Goal: Communication & Community: Participate in discussion

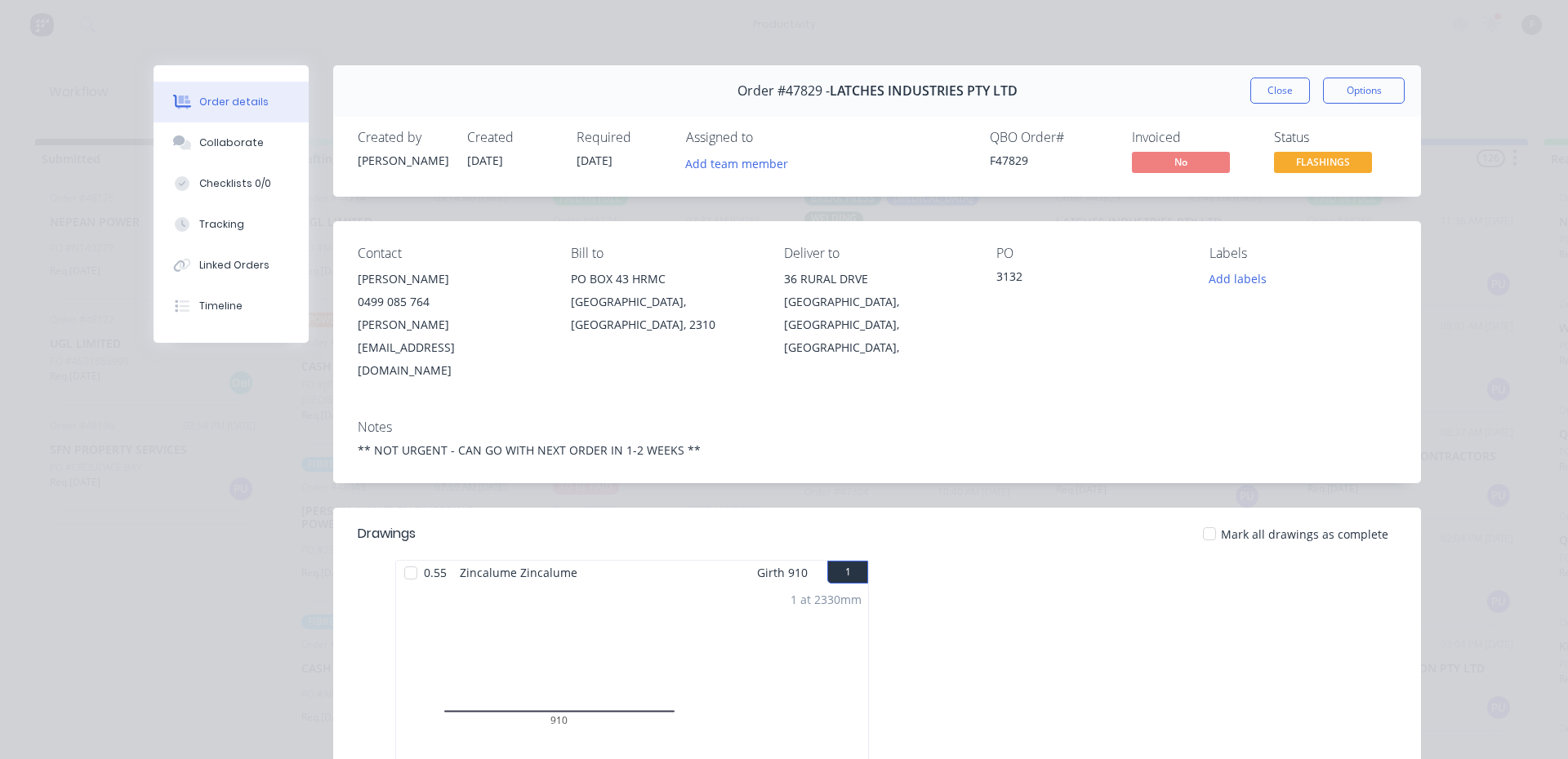
drag, startPoint x: 1258, startPoint y: 83, endPoint x: 1229, endPoint y: 83, distance: 29.0
click at [1259, 83] on button "Close" at bounding box center [1280, 90] width 60 height 26
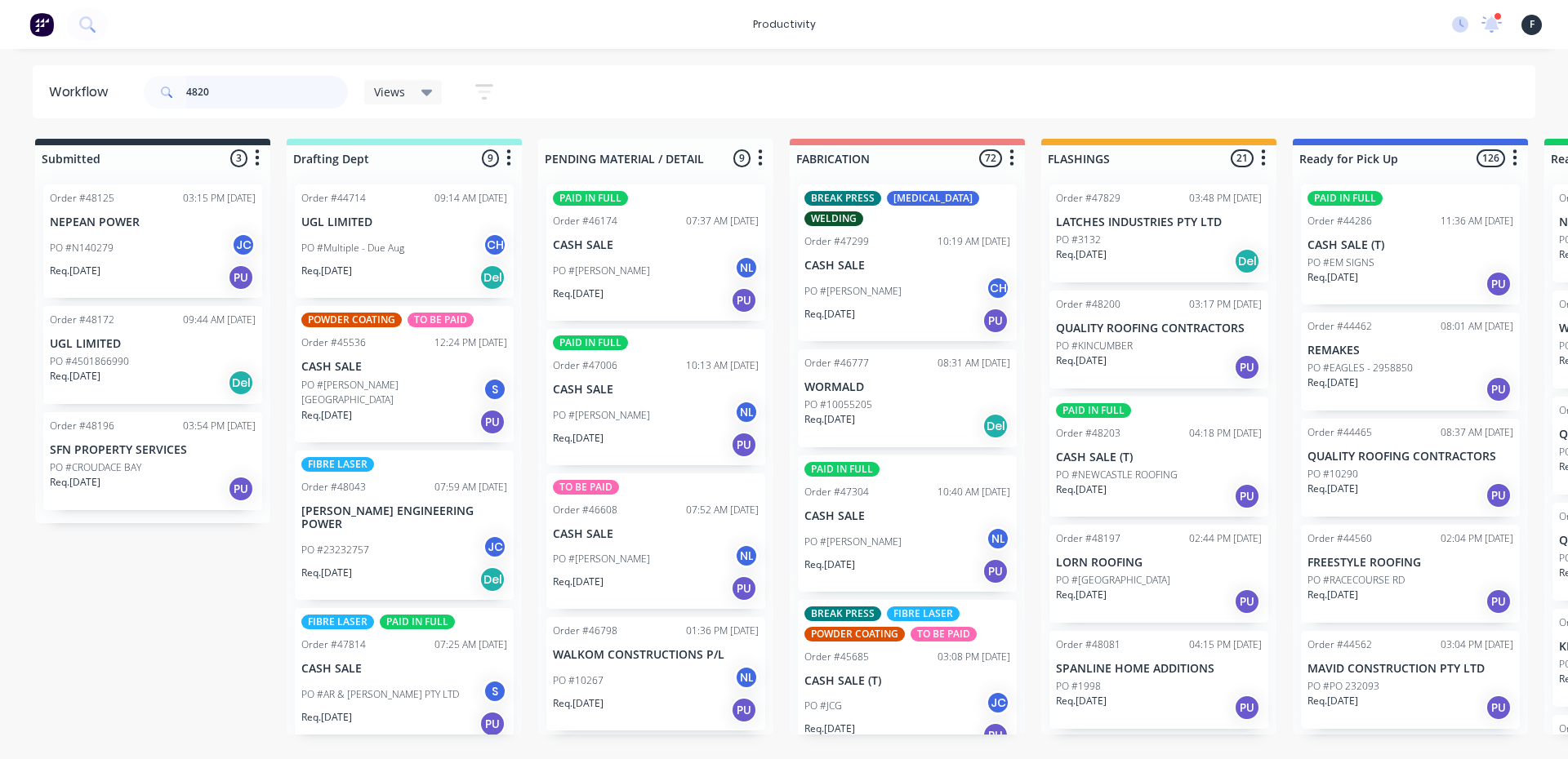
type input "48200"
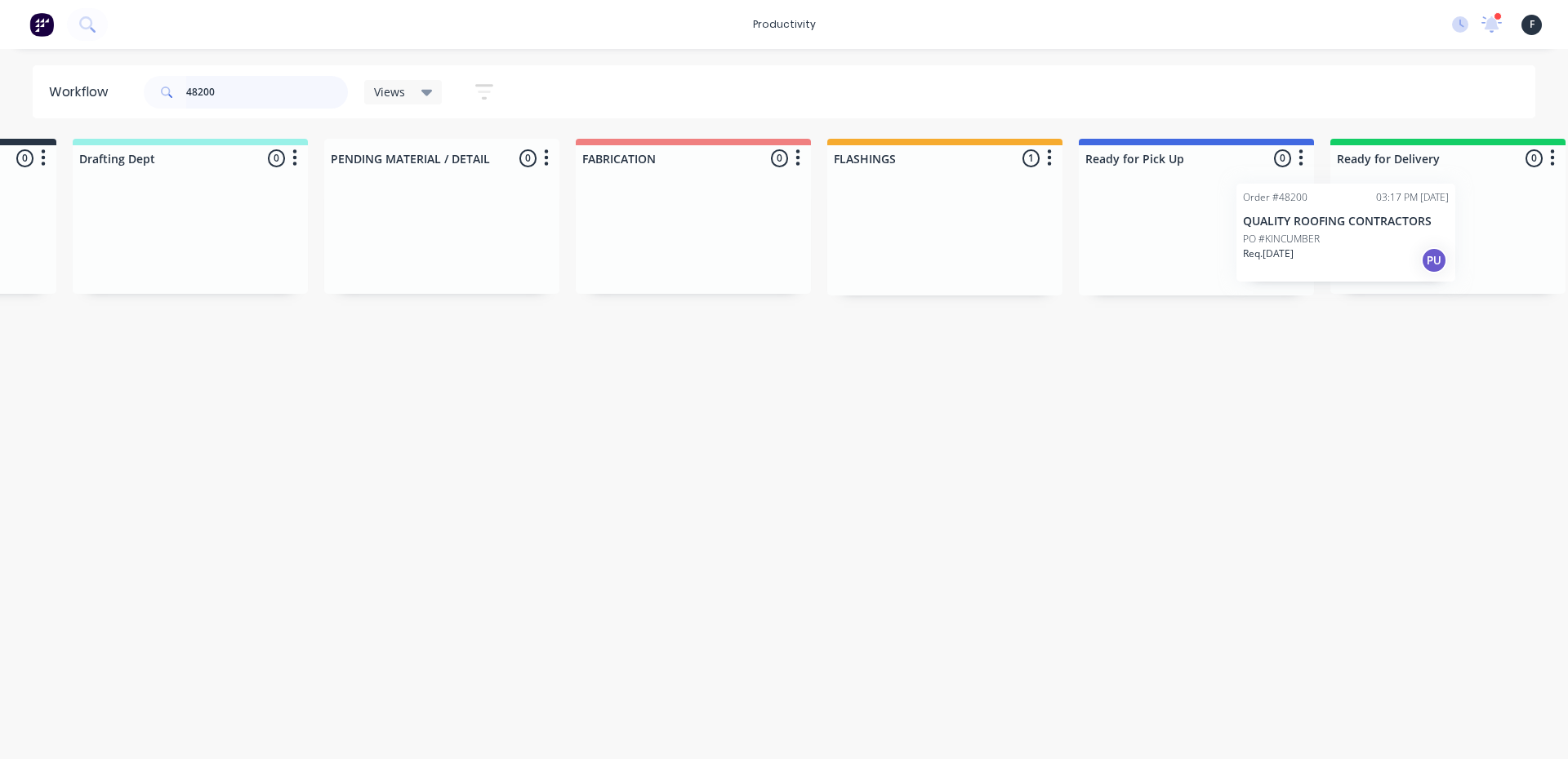
scroll to position [0, 217]
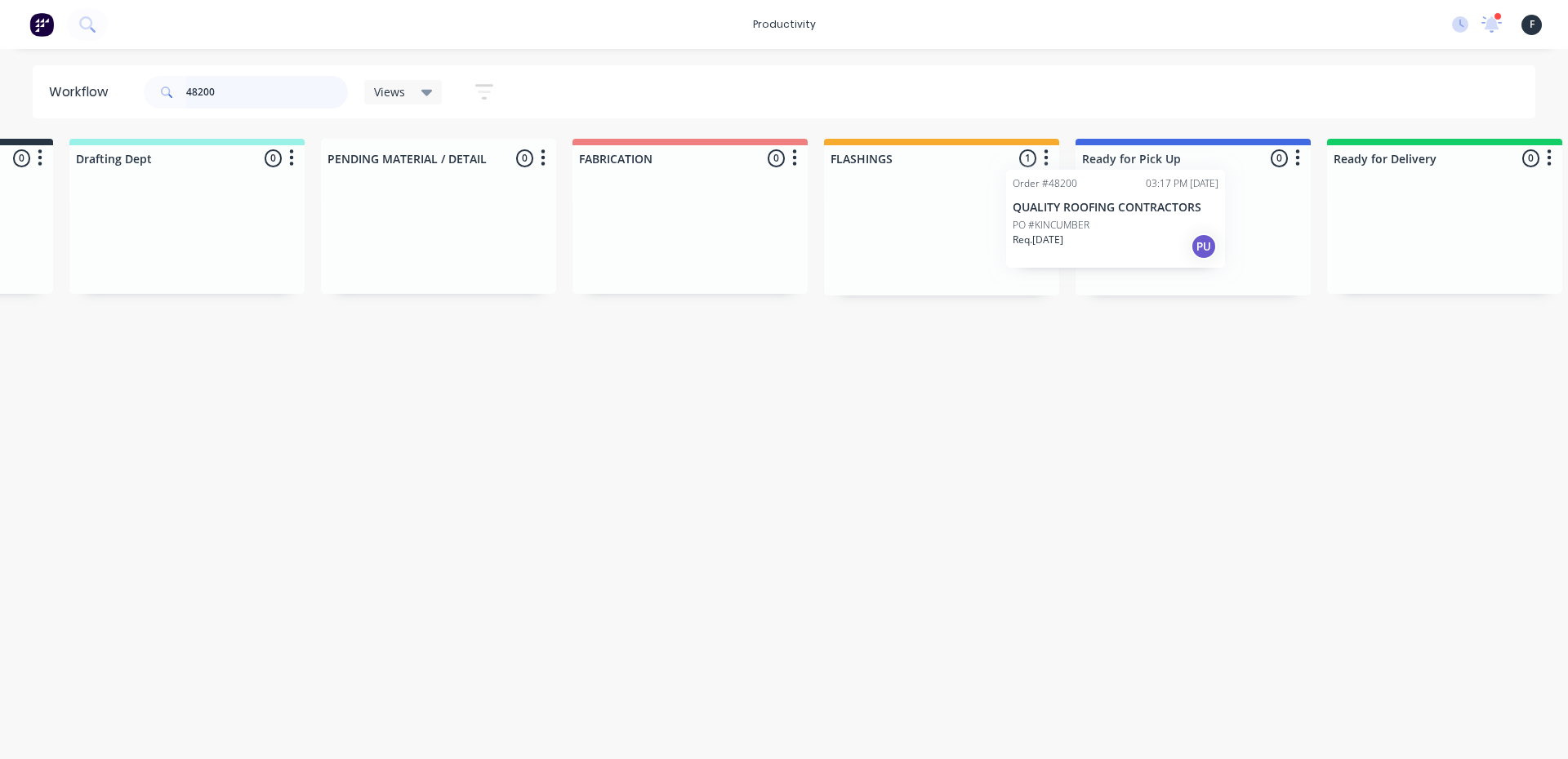
drag, startPoint x: 1104, startPoint y: 249, endPoint x: 1100, endPoint y: 237, distance: 12.6
click at [1095, 237] on div "Submitted 0 Sort By Created date Required date Order number Customer name Most …" at bounding box center [1132, 217] width 2723 height 157
click at [1147, 232] on div at bounding box center [1193, 233] width 235 height 124
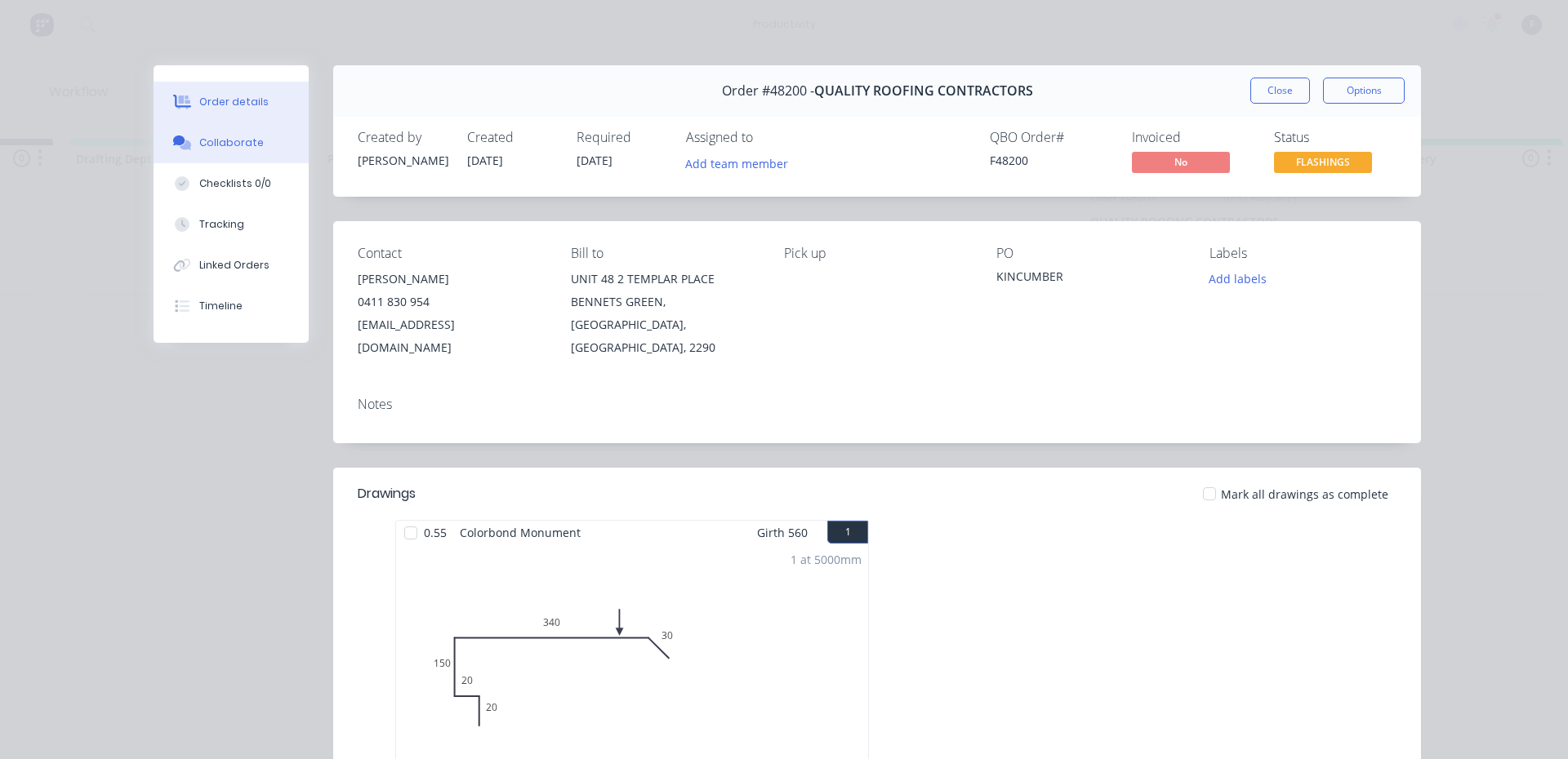
click at [226, 133] on button "Collaborate" at bounding box center [231, 142] width 155 height 41
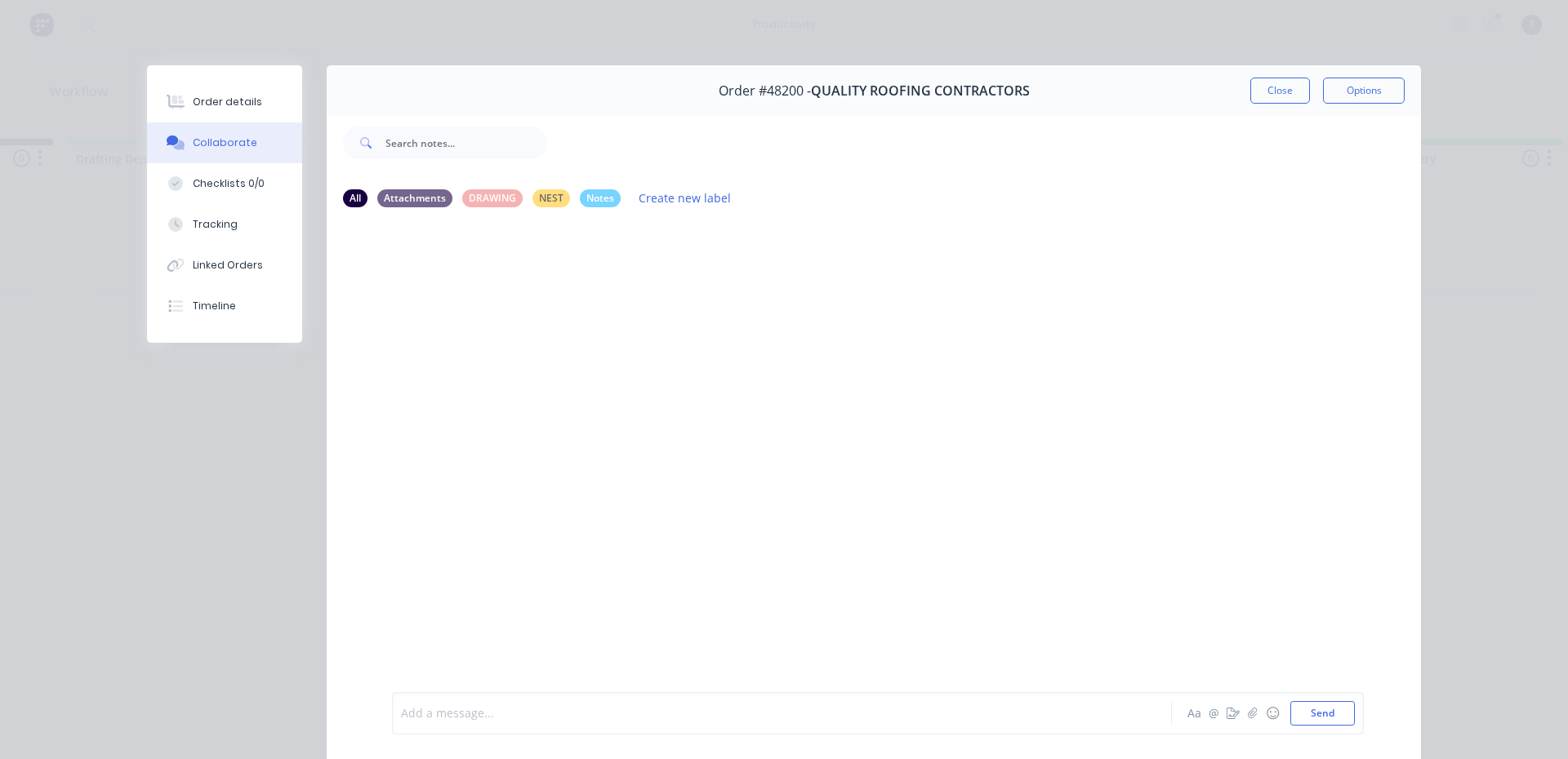
click at [885, 709] on div at bounding box center [759, 713] width 714 height 17
click at [1271, 100] on button "Close" at bounding box center [1280, 90] width 60 height 26
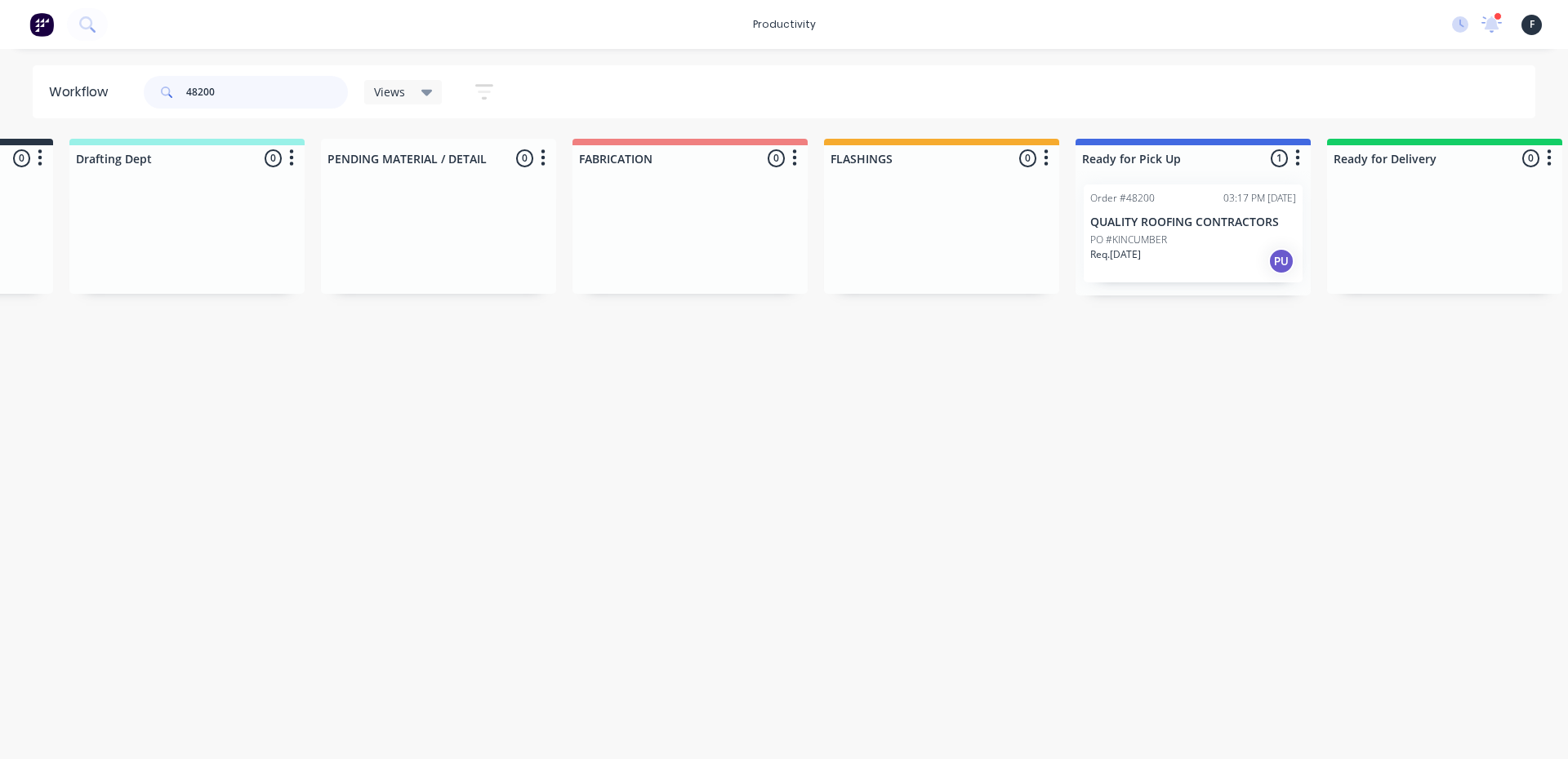
click at [310, 107] on input "48200" at bounding box center [267, 91] width 162 height 32
type input "4"
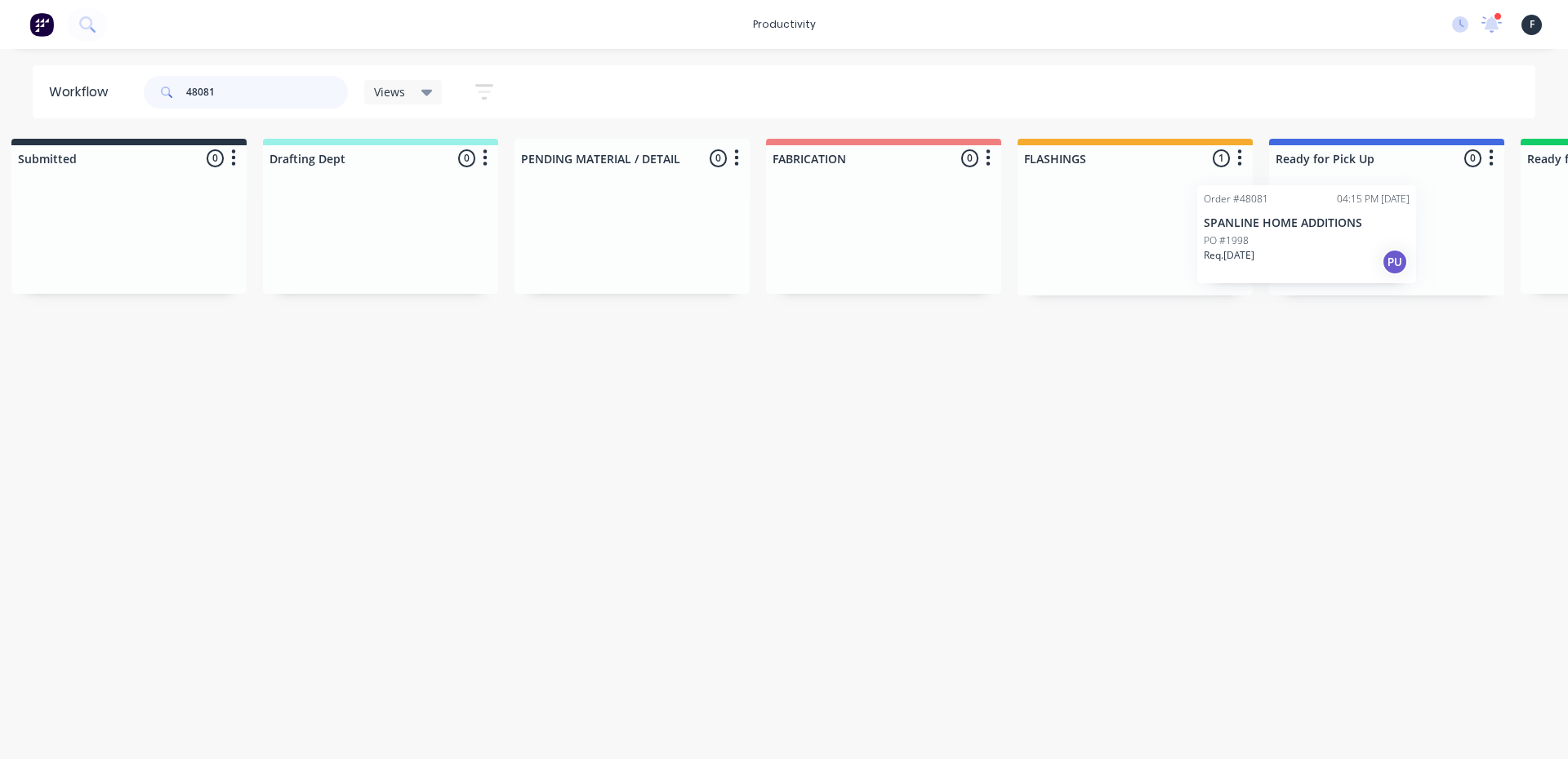
scroll to position [0, 48]
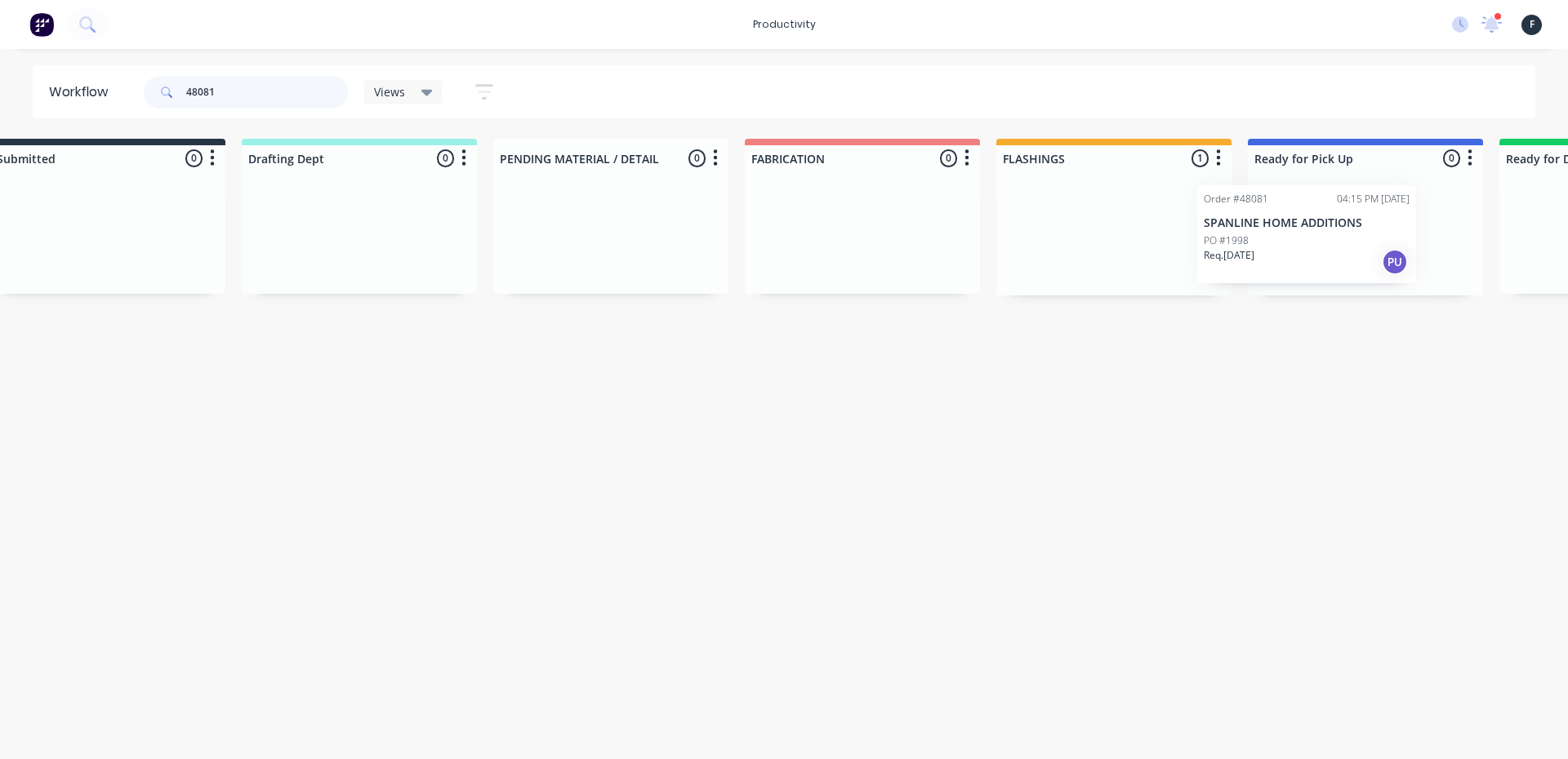
drag, startPoint x: 1123, startPoint y: 229, endPoint x: 1277, endPoint y: 230, distance: 154.0
click at [1277, 230] on div "Submitted 0 Sort By Created date Required date Order number Customer name Most …" at bounding box center [1303, 217] width 2723 height 157
type input "48081"
click at [1295, 224] on p "SPANLINE HOME ADDITIONS" at bounding box center [1362, 223] width 206 height 14
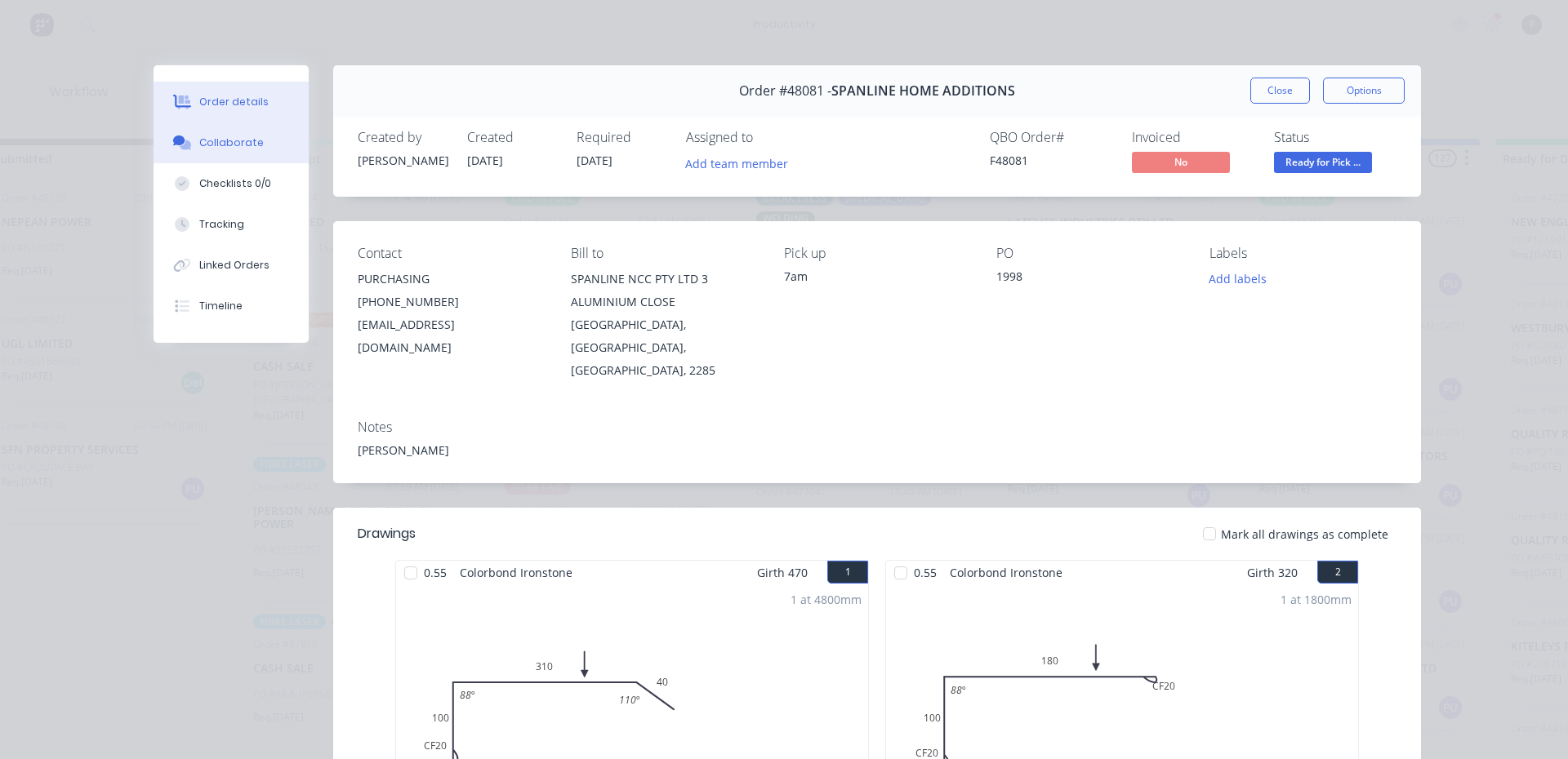
click at [189, 150] on button "Collaborate" at bounding box center [231, 142] width 155 height 41
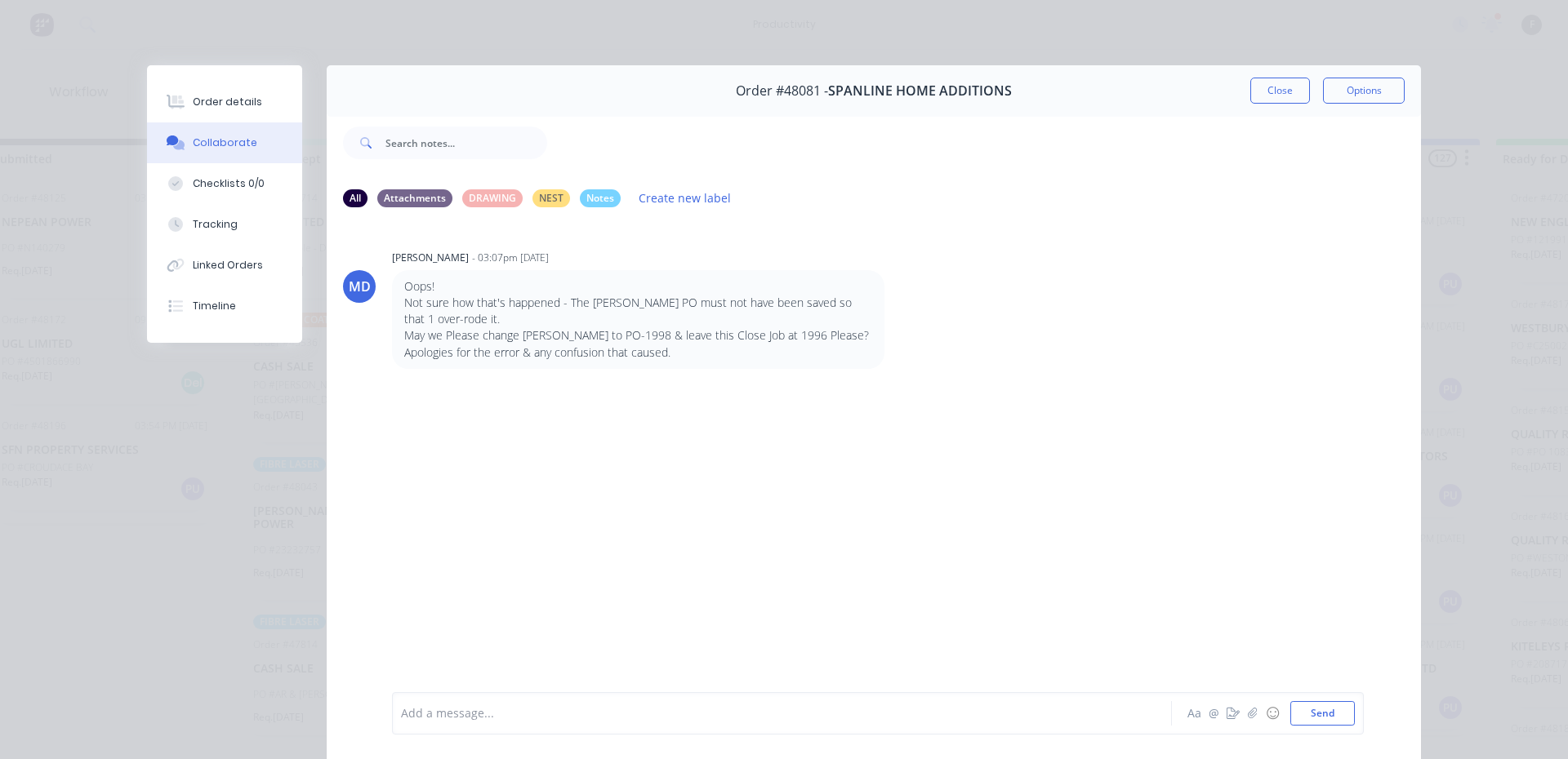
click at [904, 733] on div "Add a message... Aa @ ☺ Send" at bounding box center [878, 713] width 972 height 42
click at [898, 708] on div at bounding box center [759, 713] width 714 height 17
